Goal: Task Accomplishment & Management: Complete application form

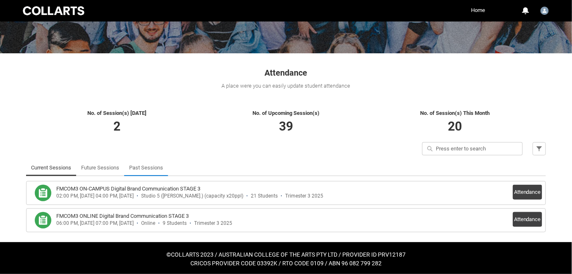
scroll to position [102, 0]
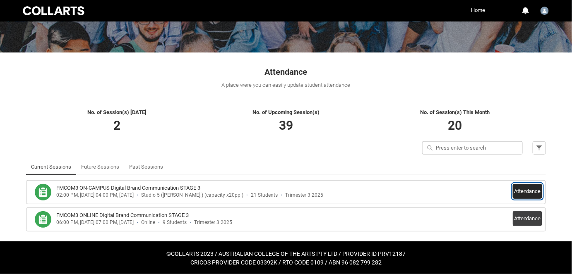
click at [528, 192] on button "Attendance" at bounding box center [527, 191] width 29 height 15
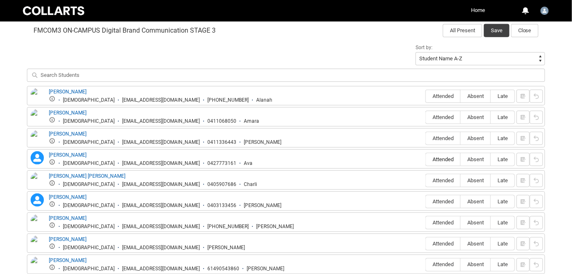
scroll to position [290, 0]
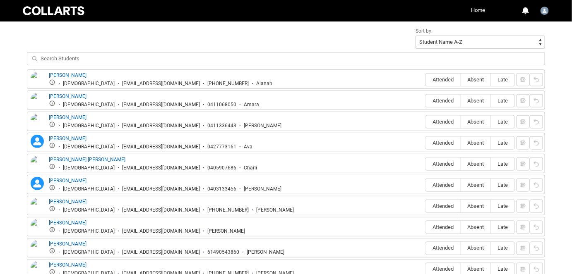
click at [478, 83] on label "Absent" at bounding box center [475, 80] width 30 height 13
click at [460, 80] on input "Absent" at bounding box center [460, 79] width 0 height 0
type lightning-radio-group "Absent"
radio input "true"
click at [452, 84] on label "Attended" at bounding box center [443, 80] width 34 height 13
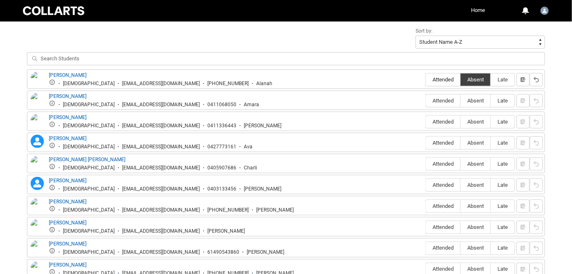
click at [426, 80] on input "Attended" at bounding box center [425, 79] width 0 height 0
type lightning-radio-group "Attended"
radio input "true"
click at [473, 98] on span "Absent" at bounding box center [475, 101] width 30 height 6
click at [460, 101] on input "Absent" at bounding box center [460, 101] width 0 height 0
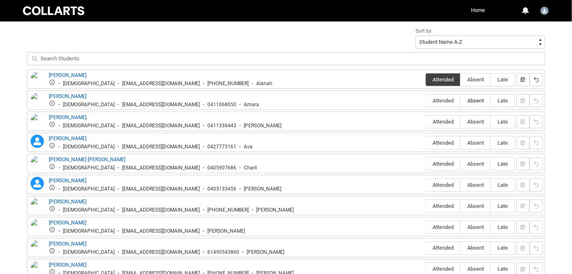
type lightning-radio-group "Absent"
radio input "true"
click at [451, 119] on span "Attended" at bounding box center [443, 122] width 34 height 6
click at [426, 122] on input "Attended" at bounding box center [425, 122] width 0 height 0
type lightning-radio-group "Attended"
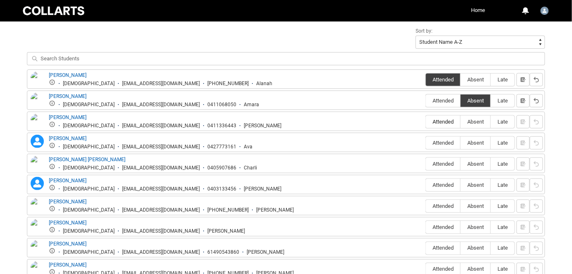
radio input "true"
click at [477, 141] on span "Absent" at bounding box center [475, 143] width 30 height 6
click at [460, 143] on input "Absent" at bounding box center [460, 143] width 0 height 0
type lightning-radio-group "Absent"
radio input "true"
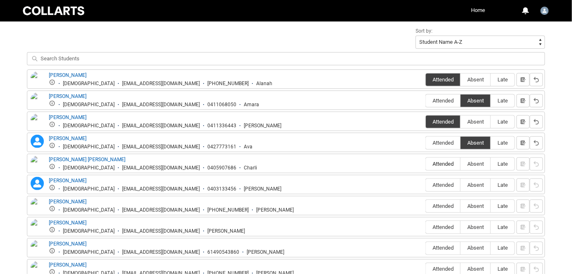
click at [445, 161] on span "Attended" at bounding box center [443, 164] width 34 height 6
click at [426, 164] on input "Attended" at bounding box center [425, 164] width 0 height 0
type lightning-radio-group "Attended"
radio input "true"
click at [446, 180] on label "Attended" at bounding box center [443, 185] width 34 height 13
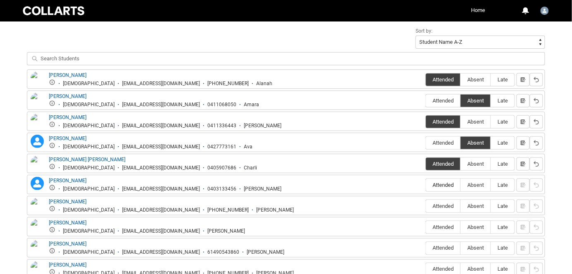
click at [426, 185] on input "Attended" at bounding box center [425, 185] width 0 height 0
type lightning-radio-group "Attended"
radio input "true"
click at [448, 205] on span "Attended" at bounding box center [443, 206] width 34 height 6
click at [426, 206] on input "Attended" at bounding box center [425, 206] width 0 height 0
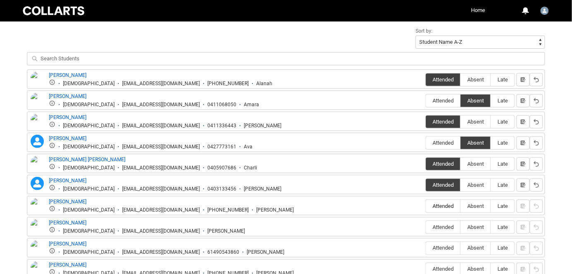
type lightning-radio-group "Attended"
radio input "true"
click at [449, 225] on span "Attended" at bounding box center [443, 227] width 34 height 6
click at [426, 227] on input "Attended" at bounding box center [425, 227] width 0 height 0
type lightning-radio-group "Attended"
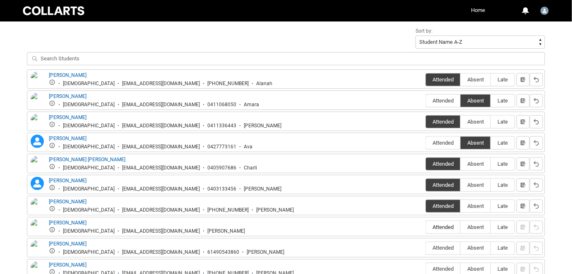
radio input "true"
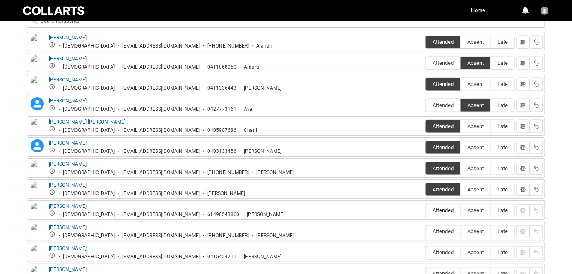
click at [441, 208] on span "Attended" at bounding box center [443, 211] width 34 height 6
click at [426, 211] on input "Attended" at bounding box center [425, 211] width 0 height 0
type lightning-radio-group "Attended"
radio input "true"
click at [439, 229] on span "Attended" at bounding box center [443, 232] width 34 height 6
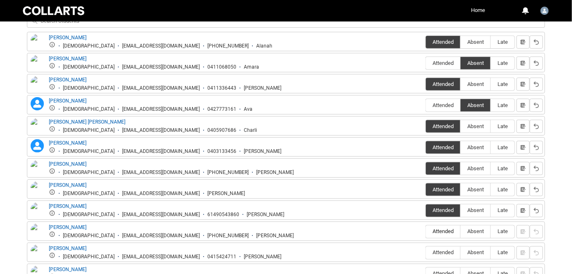
click at [426, 232] on input "Attended" at bounding box center [425, 232] width 0 height 0
type lightning-radio-group "Attended"
radio input "true"
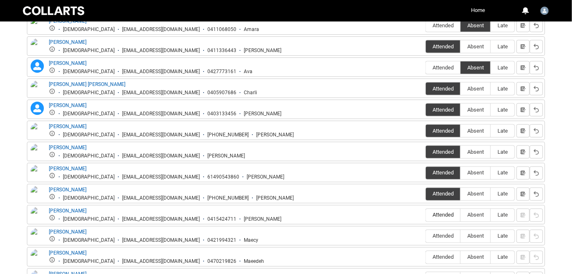
click at [439, 212] on span "Attended" at bounding box center [443, 215] width 34 height 6
click at [426, 215] on input "Attended" at bounding box center [425, 215] width 0 height 0
type lightning-radio-group "Attended"
radio input "true"
click at [444, 230] on label "Attended" at bounding box center [443, 236] width 34 height 13
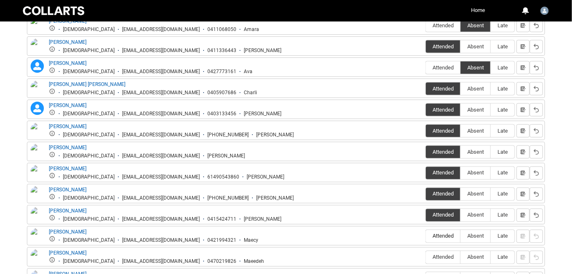
click at [426, 236] on input "Attended" at bounding box center [425, 236] width 0 height 0
type lightning-radio-group "Attended"
radio input "true"
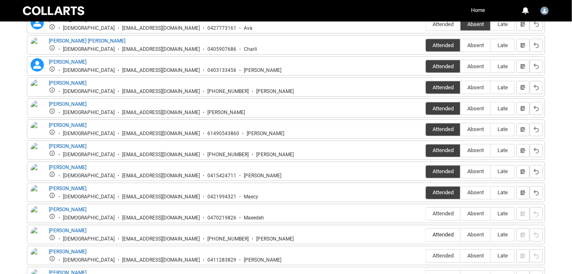
scroll to position [441, 0]
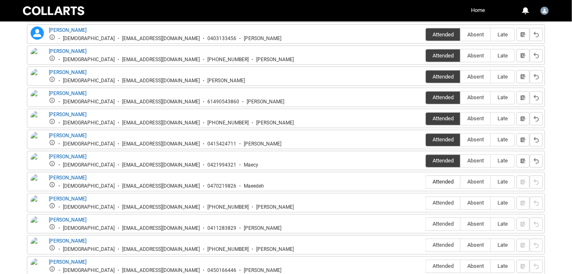
click at [440, 179] on span "Attended" at bounding box center [443, 182] width 34 height 6
click at [426, 182] on input "Attended" at bounding box center [425, 182] width 0 height 0
type lightning-radio-group "Attended"
radio input "true"
click at [481, 200] on span "Absent" at bounding box center [475, 203] width 30 height 6
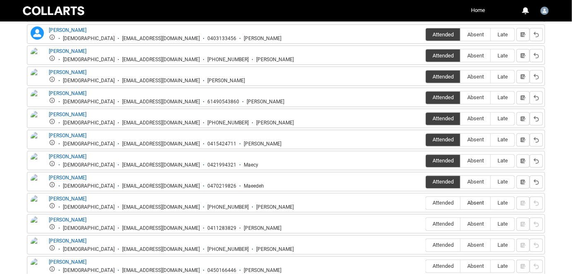
click at [460, 203] on input "Absent" at bounding box center [460, 203] width 0 height 0
type lightning-radio-group "Absent"
radio input "true"
click at [444, 202] on span "Attended" at bounding box center [443, 203] width 34 height 6
click at [426, 203] on input "Attended" at bounding box center [425, 203] width 0 height 0
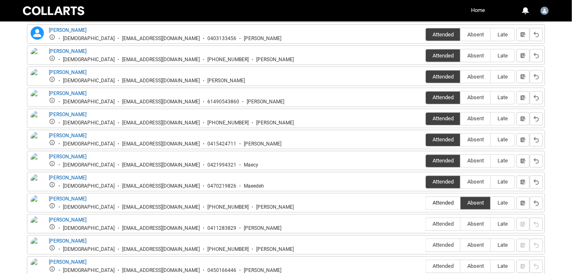
type lightning-radio-group "Attended"
radio input "true"
click at [443, 221] on span "Attended" at bounding box center [443, 224] width 34 height 6
click at [426, 224] on input "Attended" at bounding box center [425, 224] width 0 height 0
type lightning-radio-group "Attended"
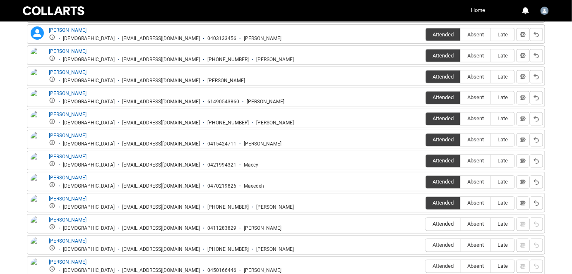
radio input "true"
click at [441, 240] on label "Attended" at bounding box center [443, 246] width 34 height 13
click at [426, 245] on input "Attended" at bounding box center [425, 245] width 0 height 0
type lightning-radio-group "Attended"
radio input "true"
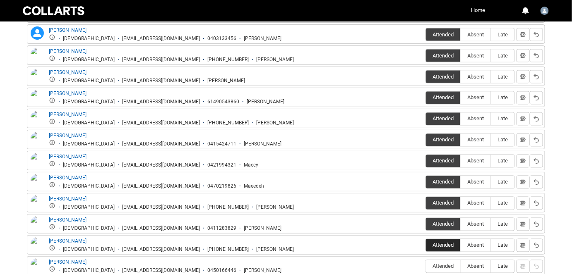
scroll to position [516, 0]
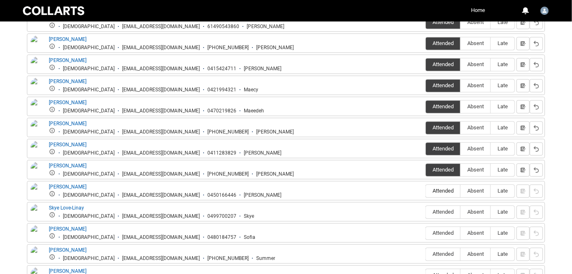
click at [443, 185] on label "Attended" at bounding box center [443, 191] width 34 height 13
click at [426, 191] on input "Attended" at bounding box center [425, 191] width 0 height 0
type lightning-radio-group "Attended"
radio input "true"
click at [447, 209] on span "Attended" at bounding box center [443, 212] width 34 height 6
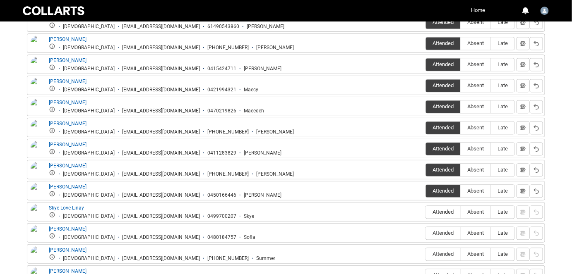
click at [426, 212] on input "Attended" at bounding box center [425, 212] width 0 height 0
type lightning-radio-group "Attended"
radio input "true"
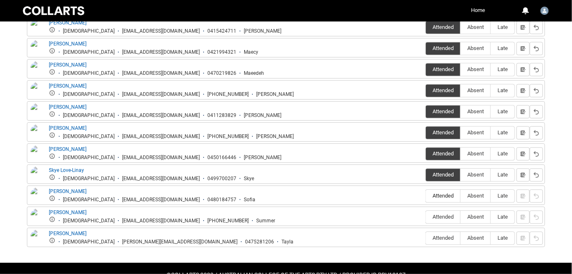
click at [441, 193] on span "Attended" at bounding box center [443, 196] width 34 height 6
click at [426, 196] on input "Attended" at bounding box center [425, 196] width 0 height 0
type lightning-radio-group "Attended"
radio input "true"
click at [443, 214] on span "Attended" at bounding box center [443, 217] width 34 height 6
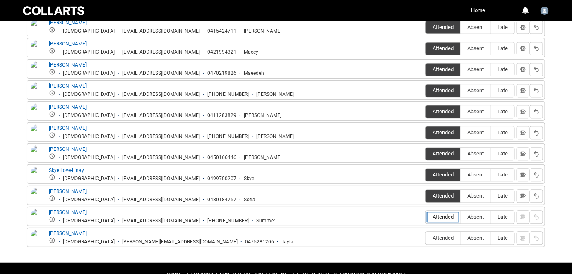
click at [426, 217] on input "Attended" at bounding box center [425, 217] width 0 height 0
type lightning-radio-group "Attended"
radio input "true"
click at [449, 235] on span "Attended" at bounding box center [443, 238] width 34 height 6
click at [426, 238] on input "Attended" at bounding box center [425, 238] width 0 height 0
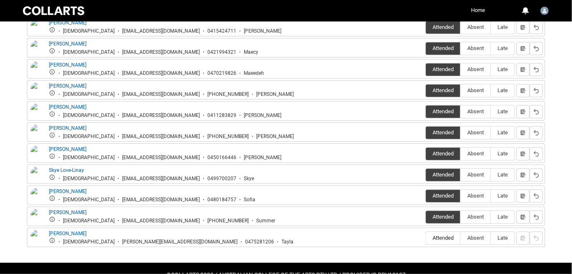
type lightning-radio-group "Attended"
radio input "true"
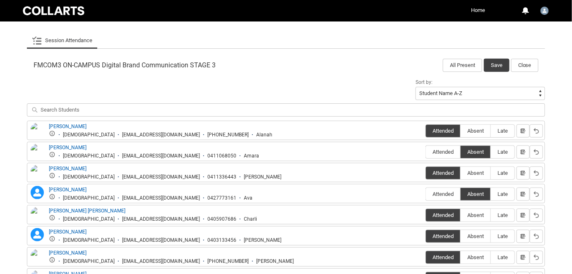
scroll to position [177, 0]
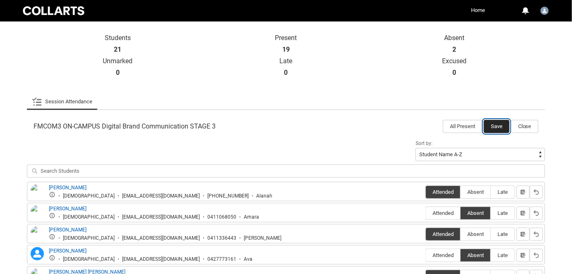
click at [487, 124] on button "Save" at bounding box center [497, 126] width 26 height 13
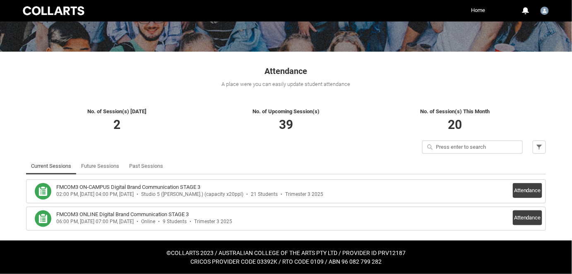
scroll to position [102, 0]
